Goal: Check status: Check status

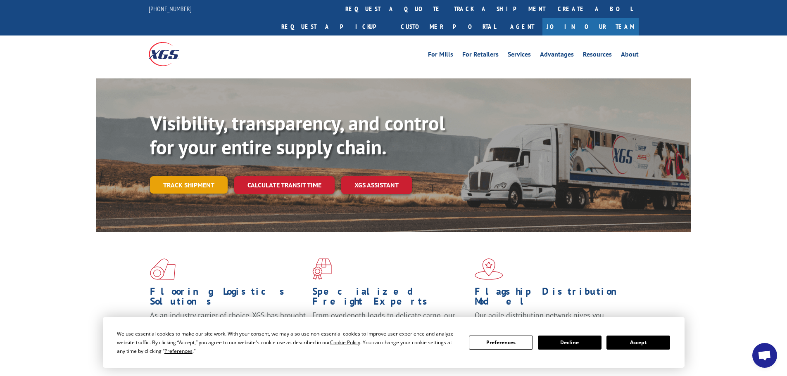
click at [212, 176] on link "Track shipment" at bounding box center [189, 184] width 78 height 17
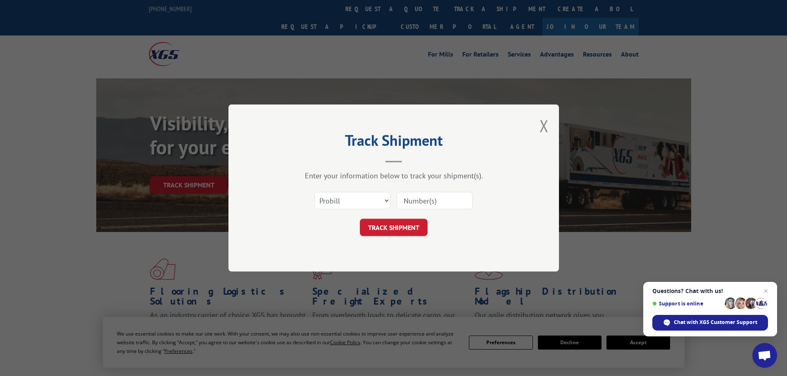
paste input "F592371"
type input "F592371"
click at [419, 230] on button "TRACK SHIPMENT" at bounding box center [394, 227] width 68 height 17
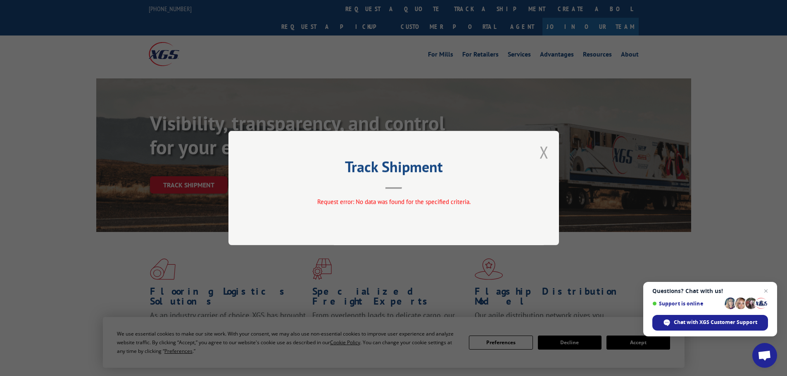
click at [545, 154] on button "Close modal" at bounding box center [543, 152] width 9 height 22
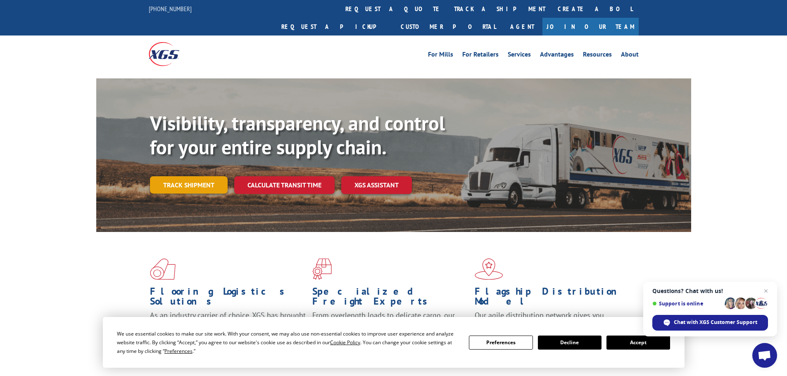
click at [188, 176] on link "Track shipment" at bounding box center [189, 184] width 78 height 17
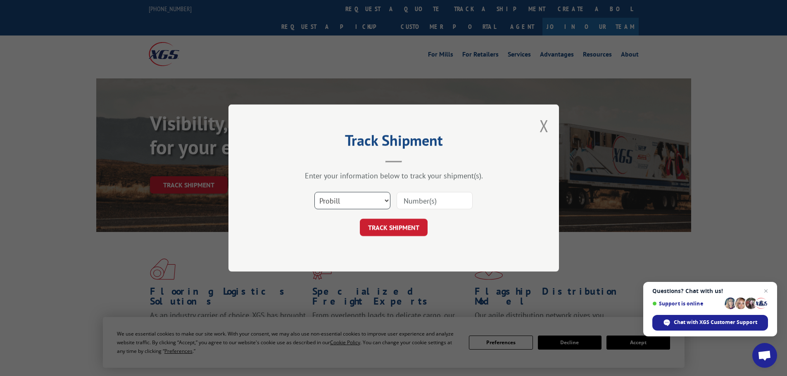
click at [355, 201] on select "Select category... Probill BOL PO" at bounding box center [352, 200] width 76 height 17
select select "bol"
click at [314, 192] on select "Select category... Probill BOL PO" at bounding box center [352, 200] width 76 height 17
paste input "F592371"
type input "F592371"
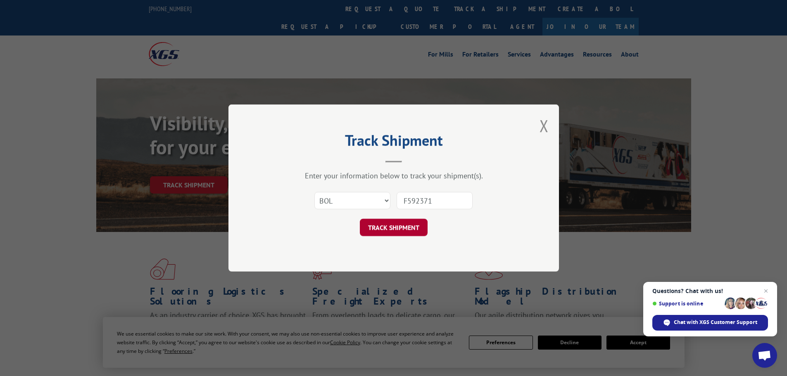
click at [400, 235] on button "TRACK SHIPMENT" at bounding box center [394, 227] width 68 height 17
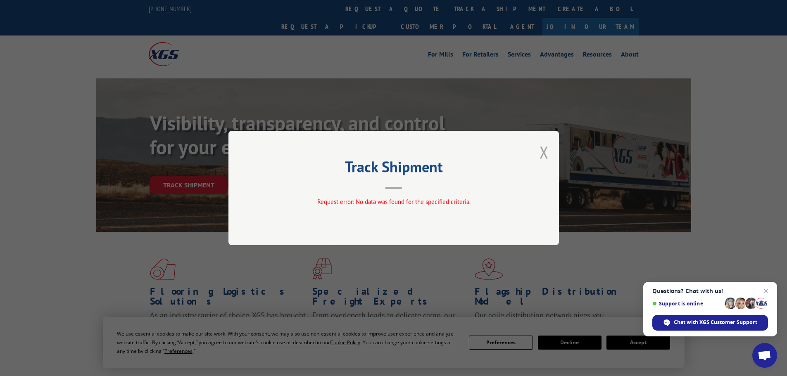
click at [543, 152] on button "Close modal" at bounding box center [543, 152] width 9 height 22
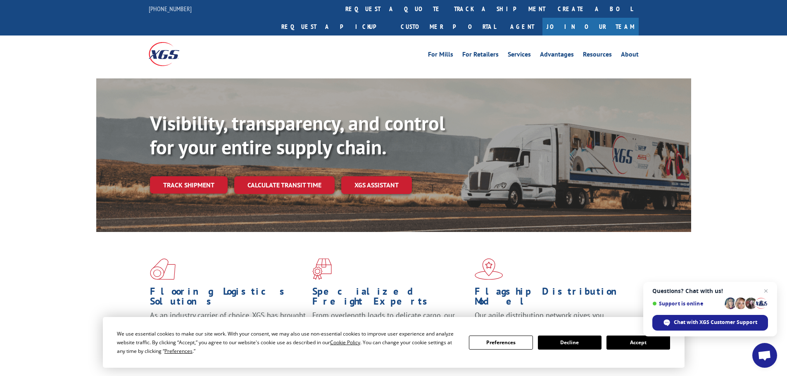
click at [195, 176] on link "Track shipment" at bounding box center [189, 184] width 78 height 17
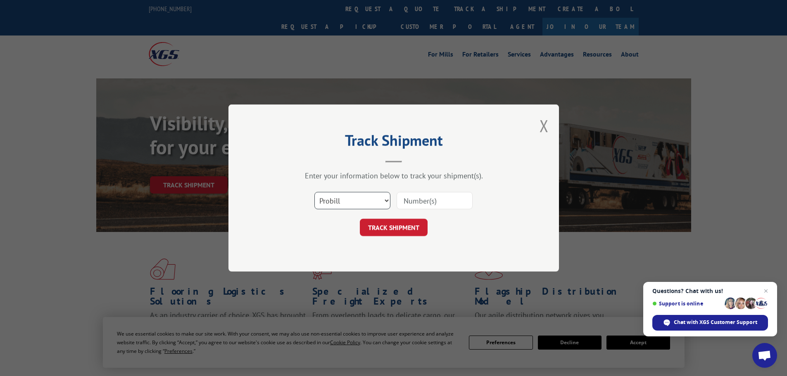
click at [360, 198] on select "Select category... Probill BOL PO" at bounding box center [352, 200] width 76 height 17
click at [419, 203] on input at bounding box center [434, 200] width 76 height 17
paste input "17349248"
type input "17349248"
click at [392, 230] on button "TRACK SHIPMENT" at bounding box center [394, 227] width 68 height 17
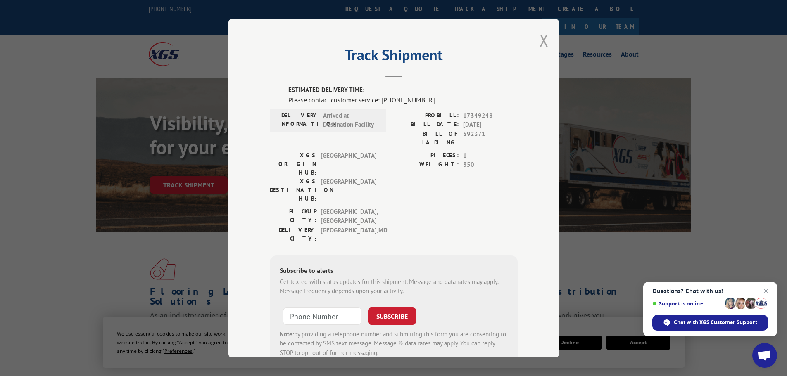
click at [543, 40] on button "Close modal" at bounding box center [543, 40] width 9 height 22
